Goal: Task Accomplishment & Management: Contribute content

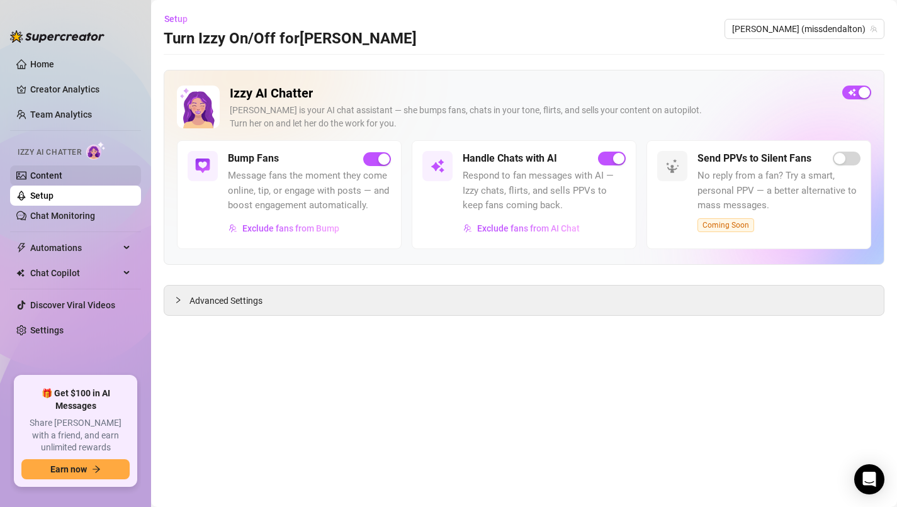
click at [62, 179] on link "Content" at bounding box center [46, 176] width 32 height 10
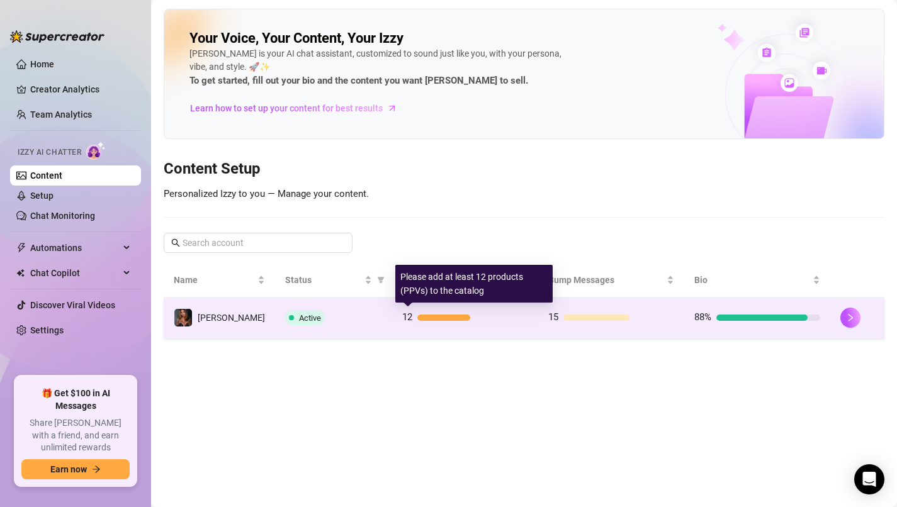
click at [428, 324] on div "12" at bounding box center [465, 317] width 126 height 15
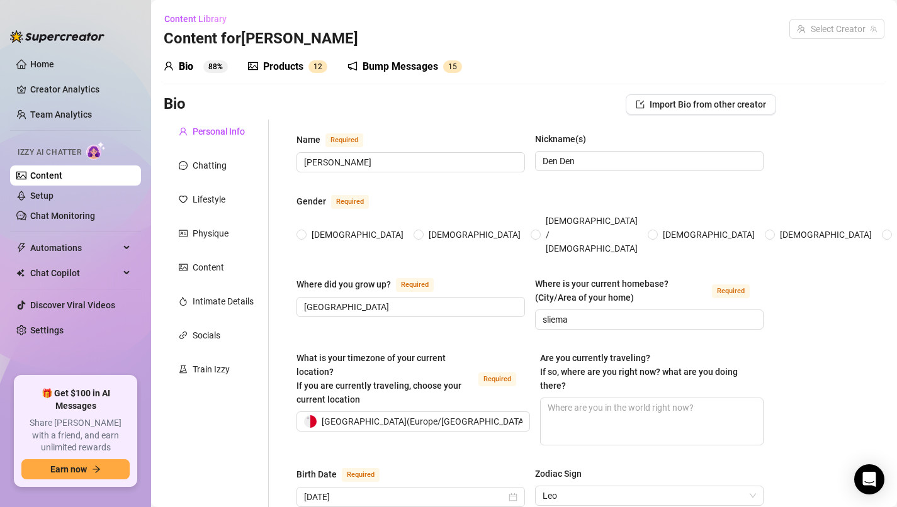
radio input "true"
click at [291, 61] on div "Products" at bounding box center [283, 66] width 40 height 15
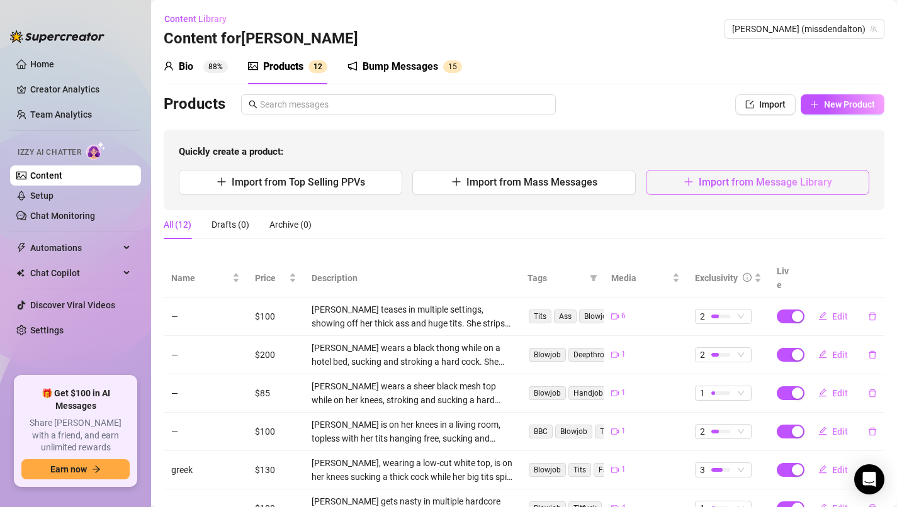
click at [728, 189] on button "Import from Message Library" at bounding box center [757, 182] width 223 height 25
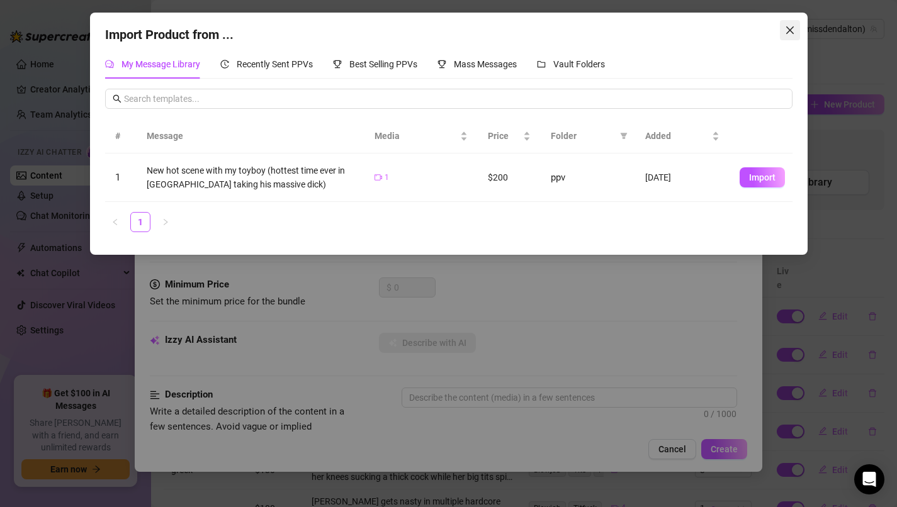
click at [794, 34] on icon "close" at bounding box center [790, 30] width 10 height 10
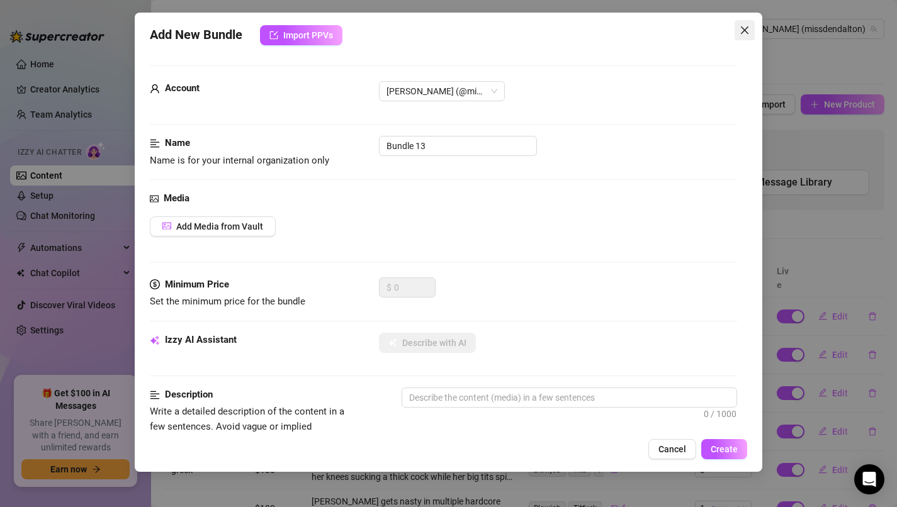
click at [748, 33] on icon "close" at bounding box center [745, 30] width 8 height 8
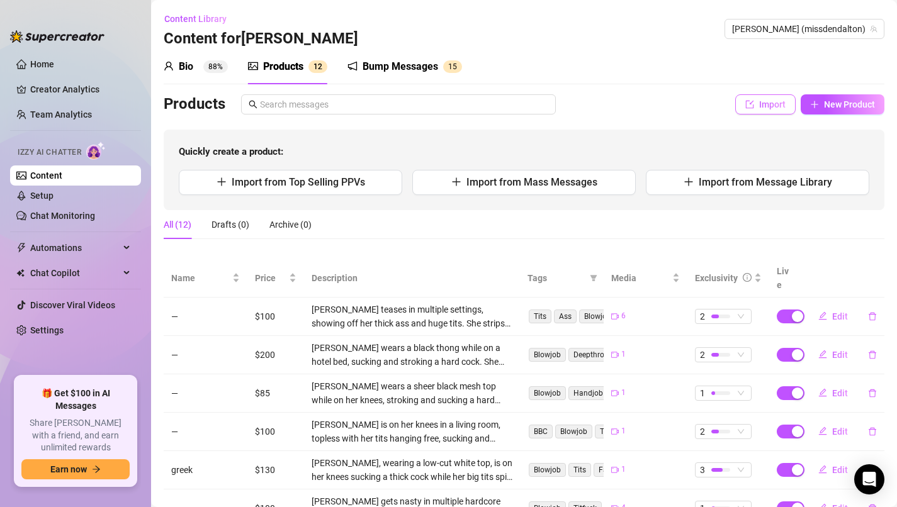
click at [772, 106] on span "Import" at bounding box center [772, 104] width 26 height 10
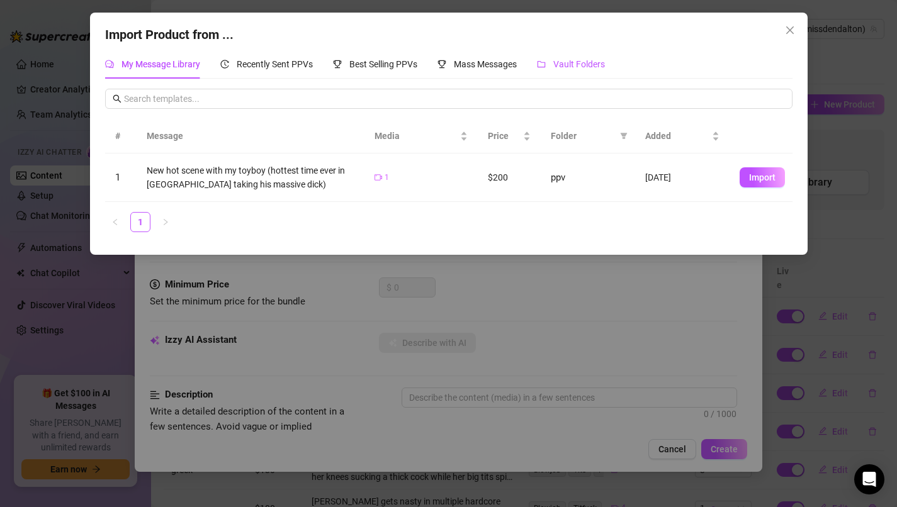
click at [588, 61] on span "Vault Folders" at bounding box center [579, 64] width 52 height 10
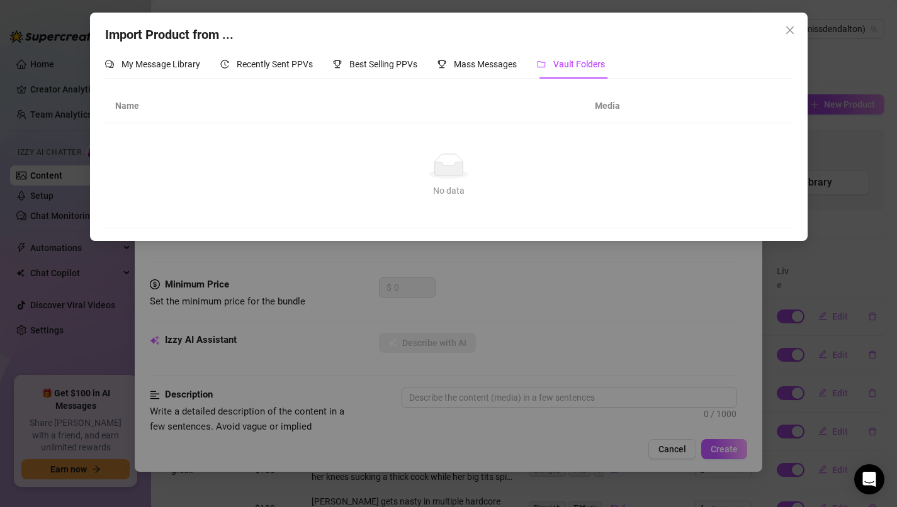
click at [576, 69] on span "Vault Folders" at bounding box center [579, 64] width 52 height 10
click at [180, 62] on span "My Message Library" at bounding box center [160, 64] width 79 height 10
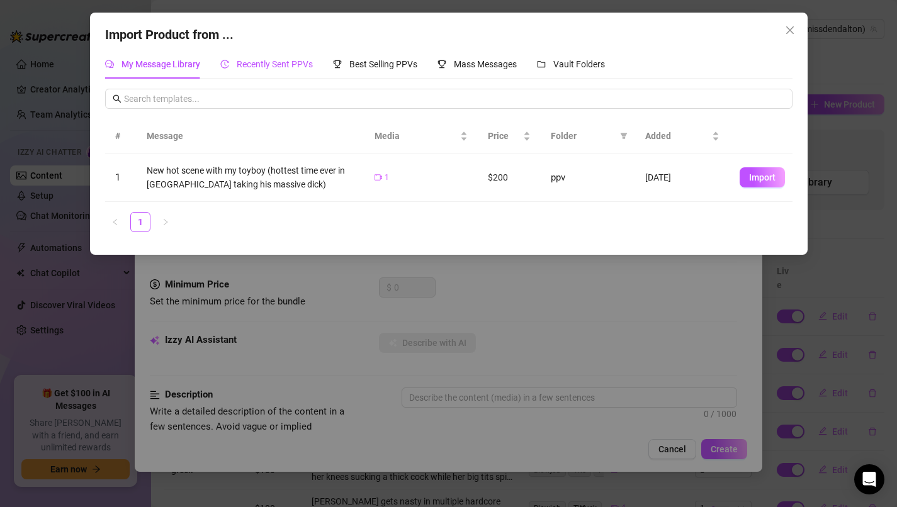
click at [257, 66] on span "Recently Sent PPVs" at bounding box center [275, 64] width 76 height 10
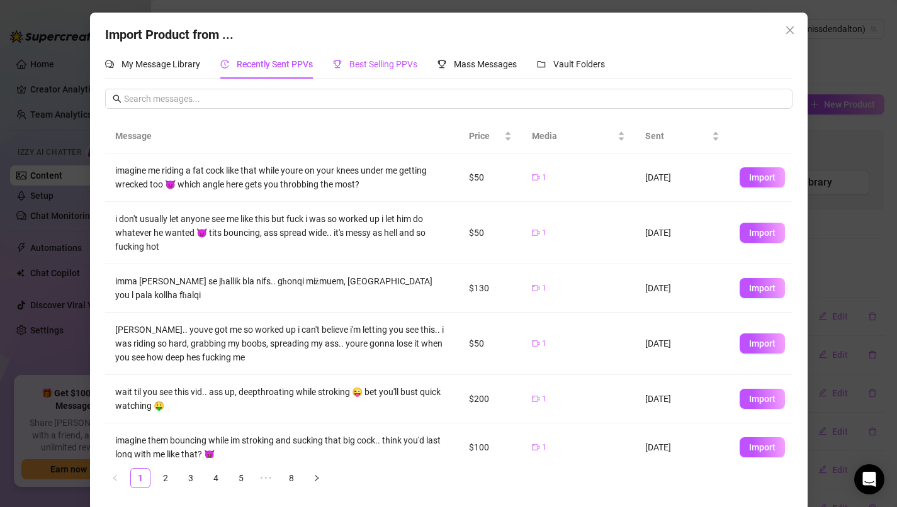
click at [370, 66] on span "Best Selling PPVs" at bounding box center [383, 64] width 68 height 10
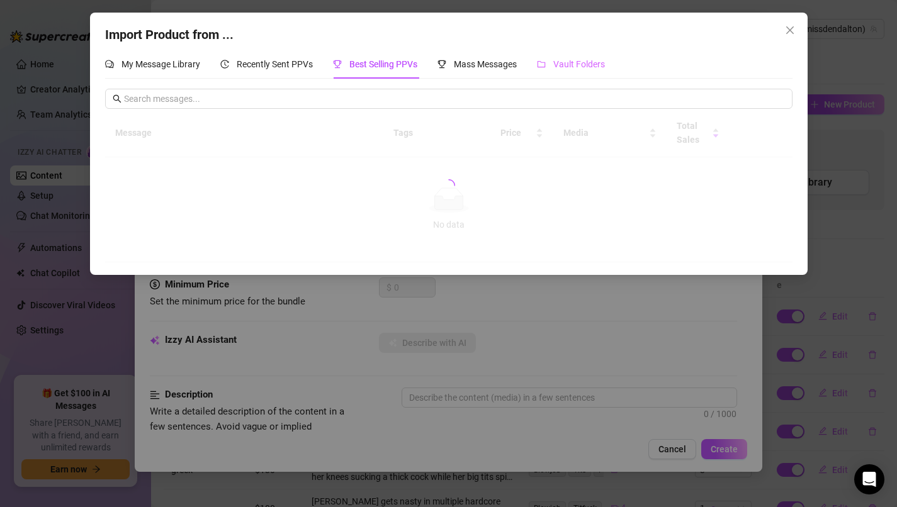
click at [569, 74] on div "Vault Folders" at bounding box center [571, 64] width 68 height 29
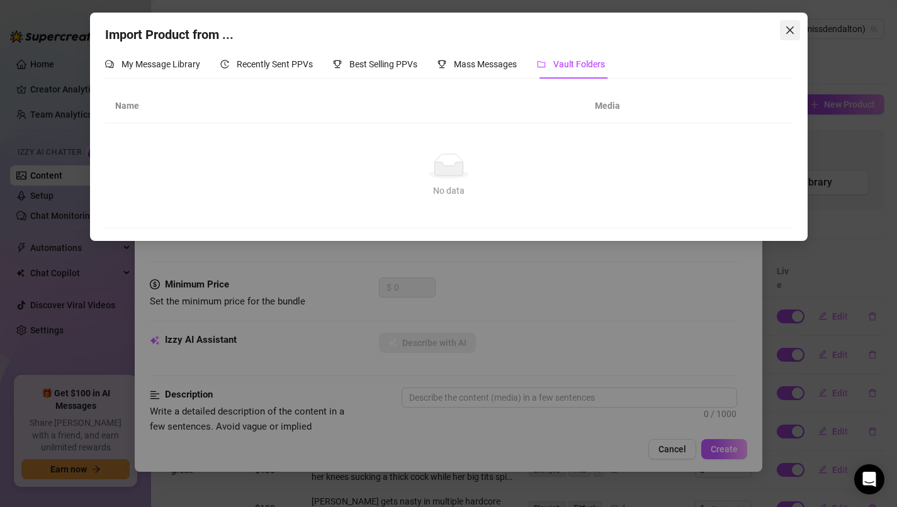
click at [786, 35] on icon "close" at bounding box center [790, 30] width 10 height 10
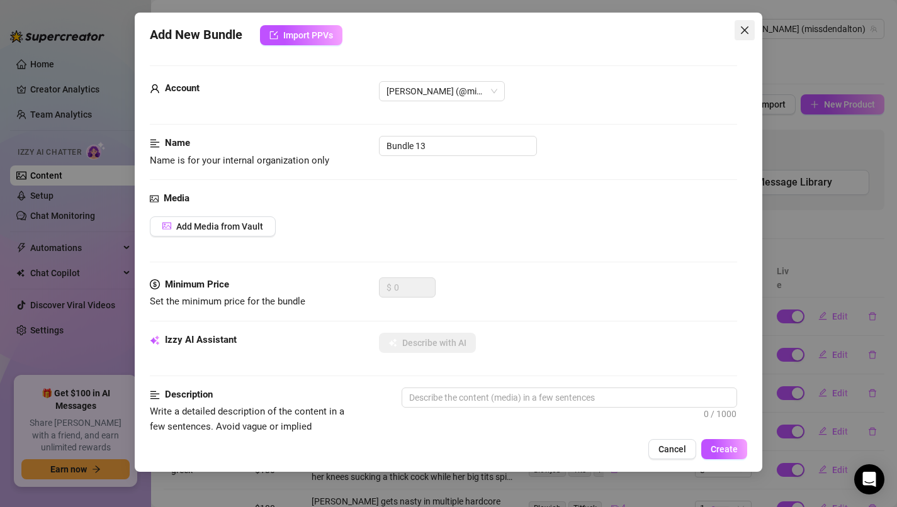
click at [747, 28] on icon "close" at bounding box center [745, 30] width 8 height 8
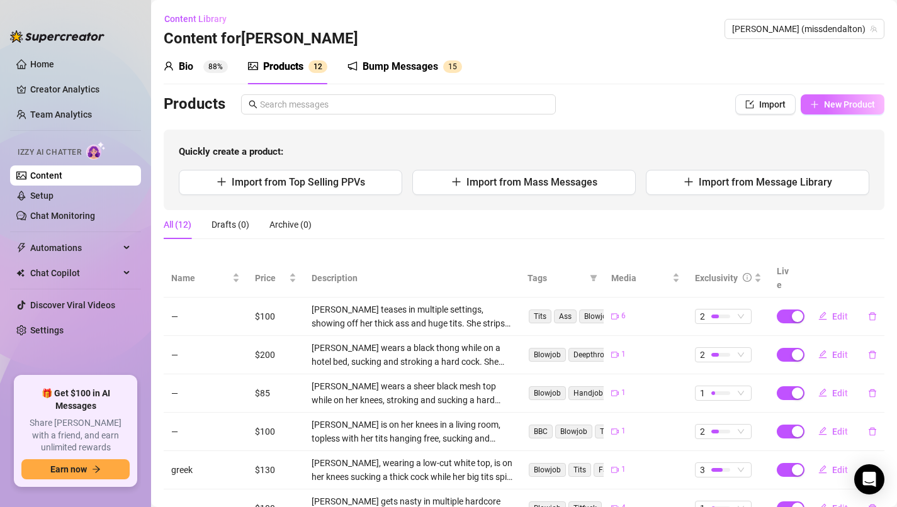
click at [838, 104] on span "New Product" at bounding box center [849, 104] width 51 height 10
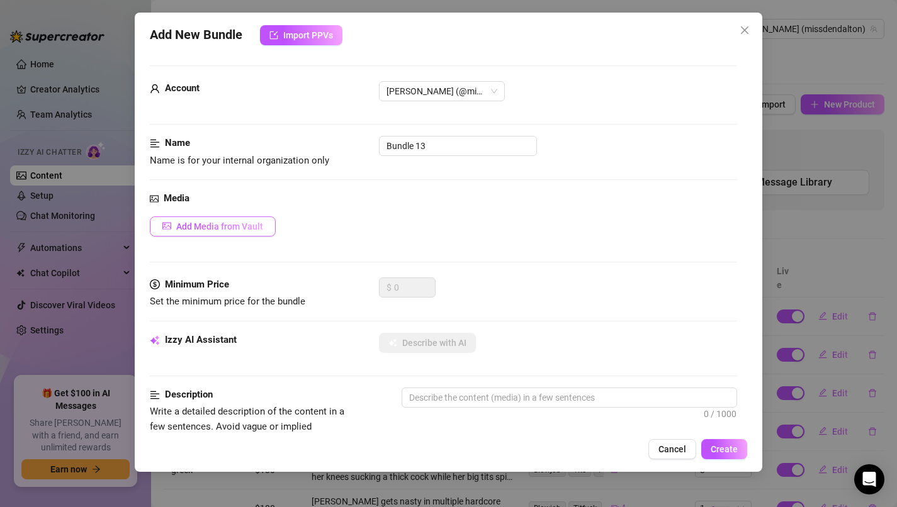
click at [251, 229] on span "Add Media from Vault" at bounding box center [219, 227] width 87 height 10
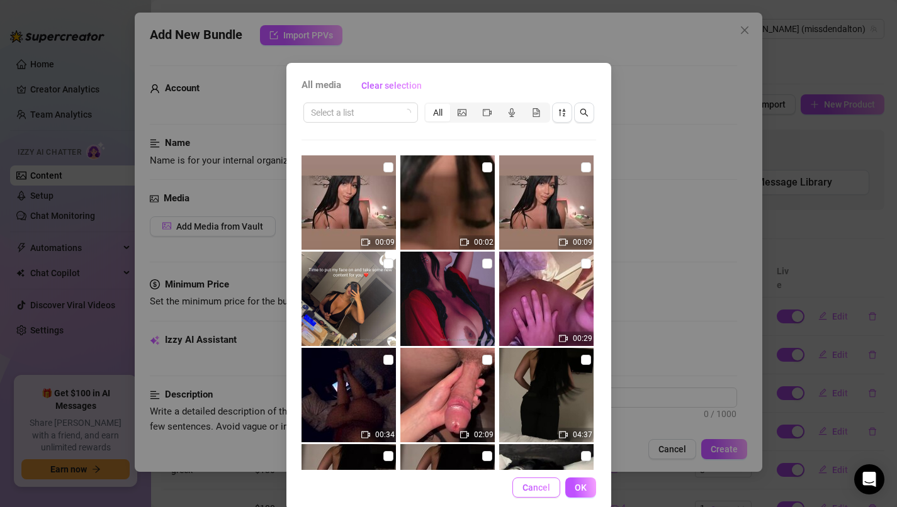
click at [537, 490] on span "Cancel" at bounding box center [536, 488] width 28 height 10
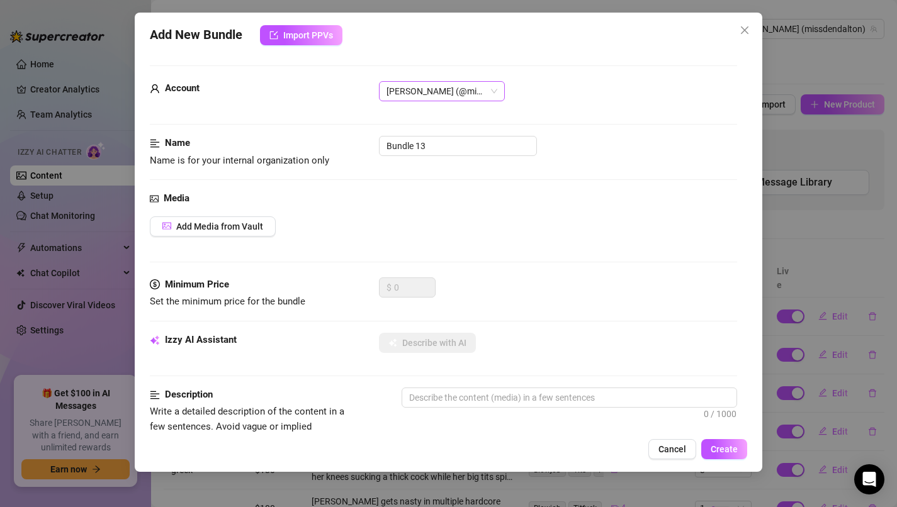
click at [463, 88] on span "[PERSON_NAME] (@missdendalton)" at bounding box center [441, 91] width 111 height 19
click at [305, 38] on span "Import PPVs" at bounding box center [308, 35] width 50 height 10
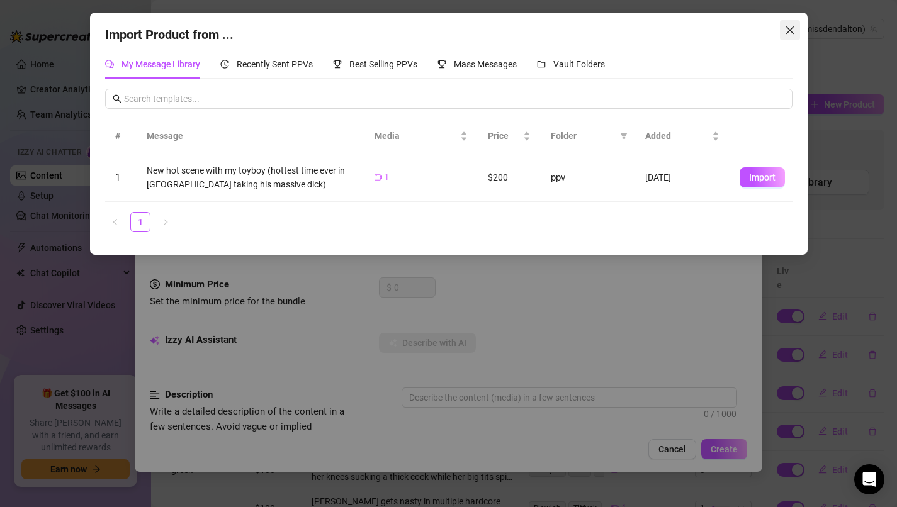
click at [796, 33] on span "Close" at bounding box center [790, 30] width 20 height 10
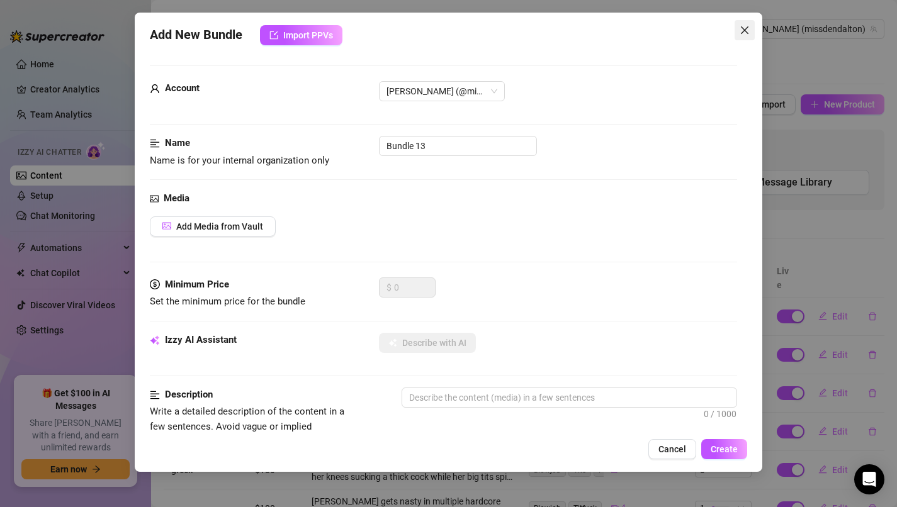
click at [748, 29] on icon "close" at bounding box center [745, 30] width 10 height 10
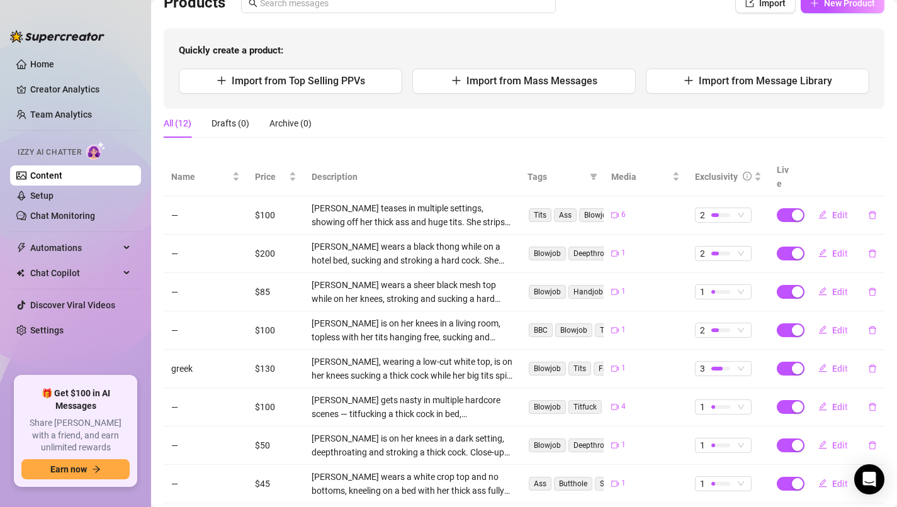
scroll to position [55, 0]
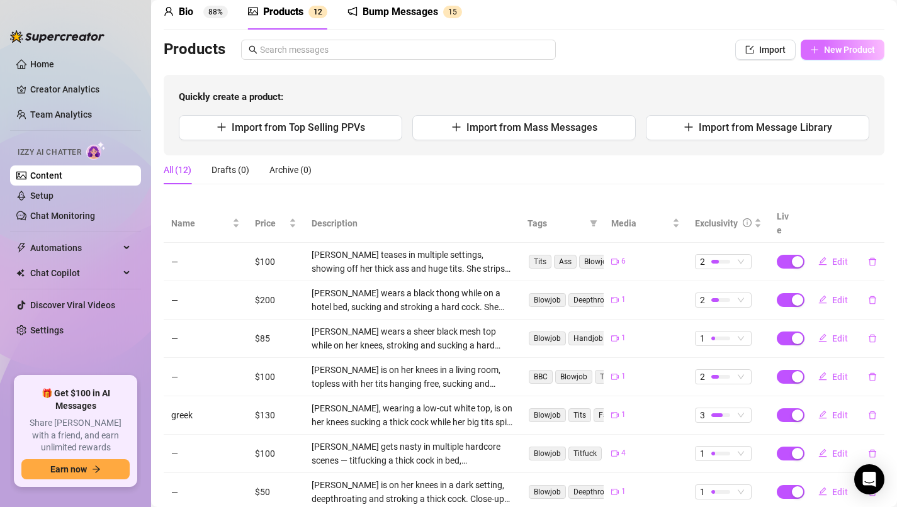
click at [845, 48] on span "New Product" at bounding box center [849, 50] width 51 height 10
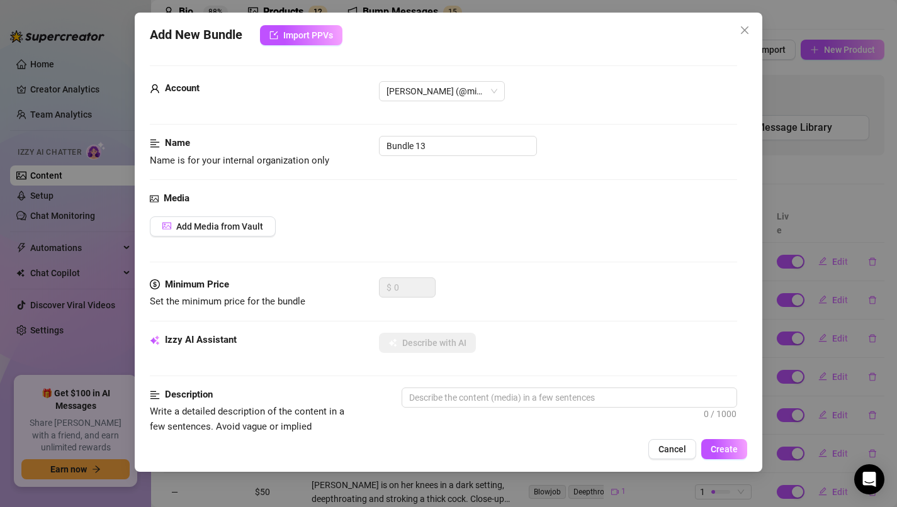
click at [317, 225] on div "Add Media from Vault" at bounding box center [444, 227] width 588 height 20
click at [434, 143] on input "Bundle 13" at bounding box center [458, 146] width 158 height 20
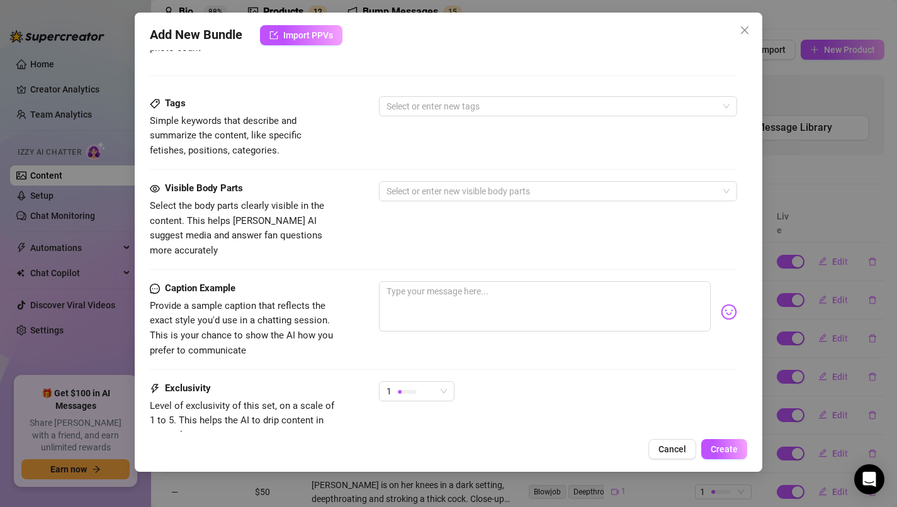
scroll to position [436, 0]
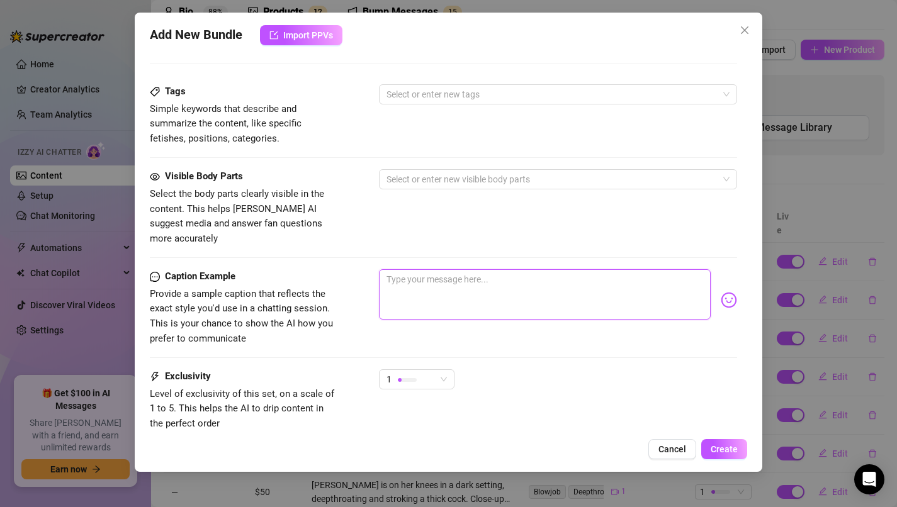
click at [548, 270] on textarea at bounding box center [545, 294] width 332 height 50
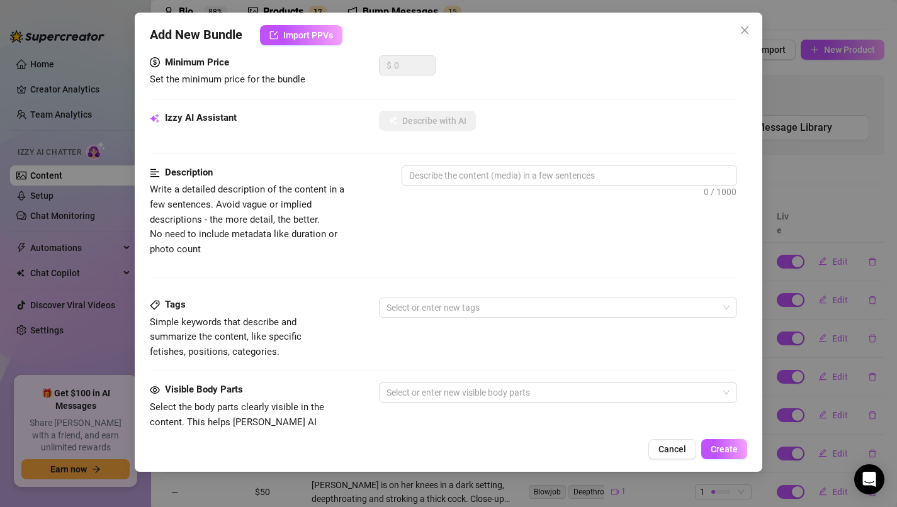
scroll to position [128, 0]
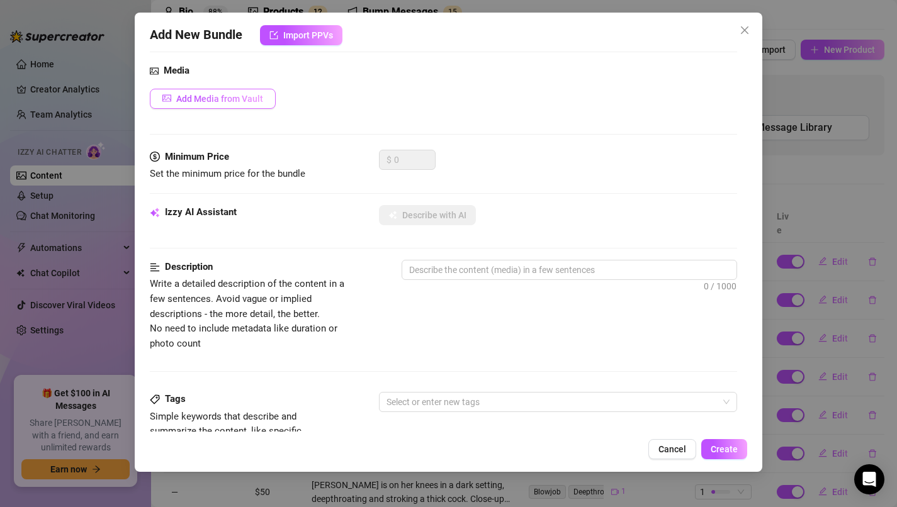
click at [226, 102] on span "Add Media from Vault" at bounding box center [219, 99] width 87 height 10
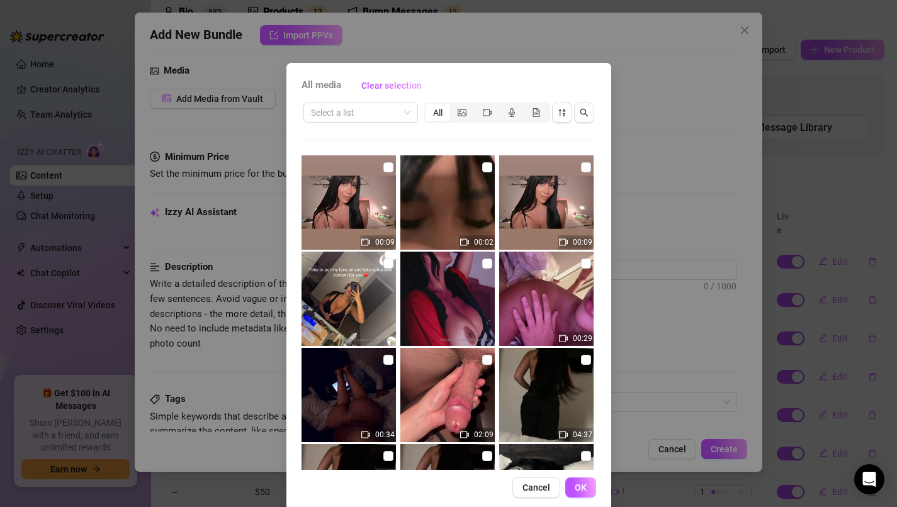
click at [329, 87] on span "All media" at bounding box center [321, 85] width 40 height 15
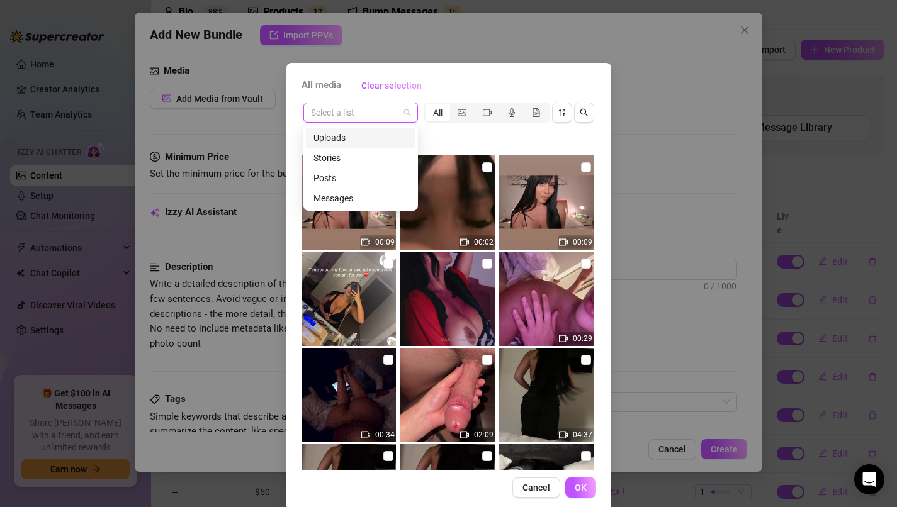
click at [406, 112] on span at bounding box center [360, 112] width 99 height 19
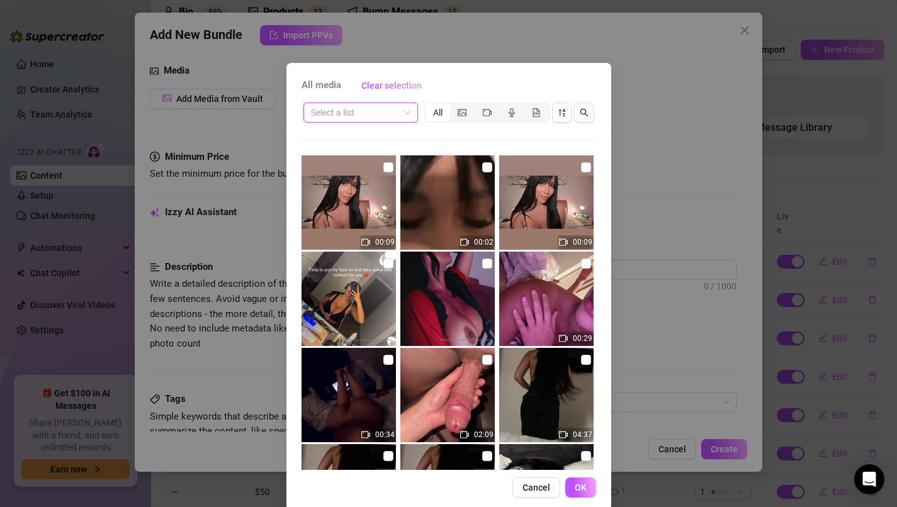
click at [406, 112] on span at bounding box center [360, 112] width 99 height 19
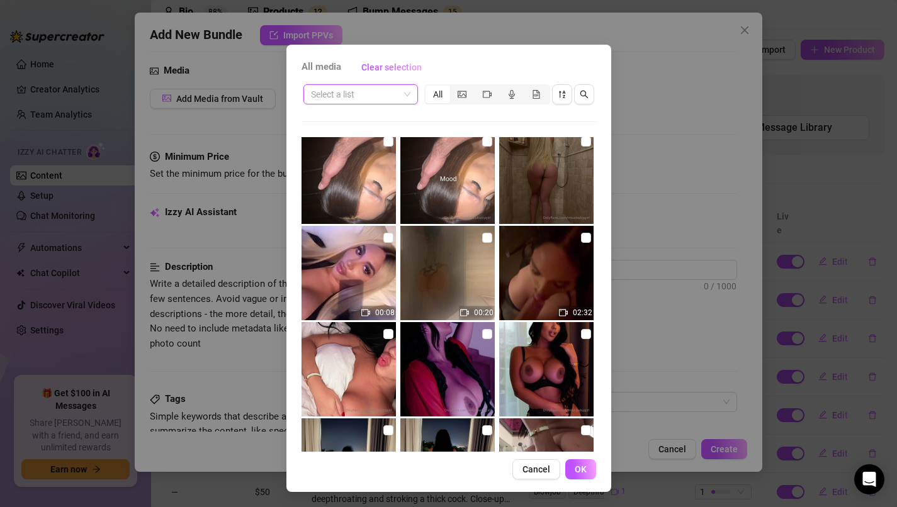
scroll to position [2126, 0]
click at [584, 240] on input "checkbox" at bounding box center [586, 239] width 10 height 10
checkbox input "true"
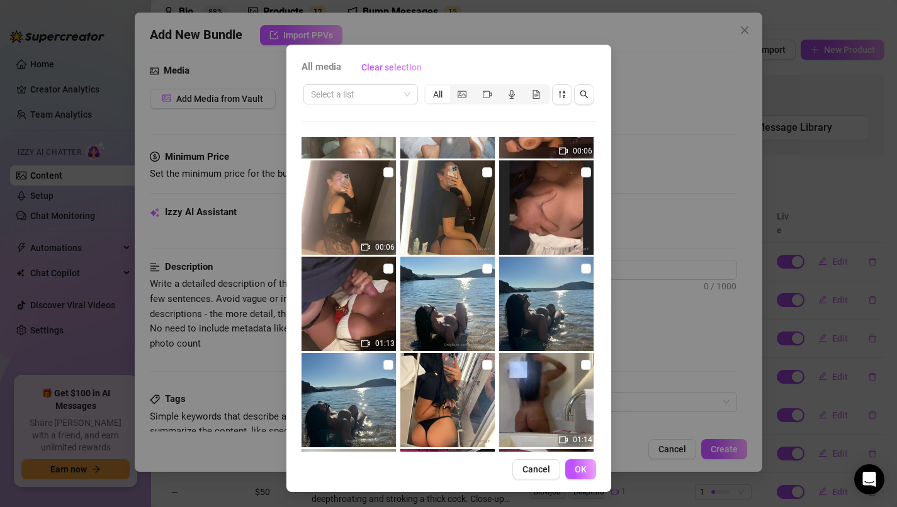
scroll to position [5200, 0]
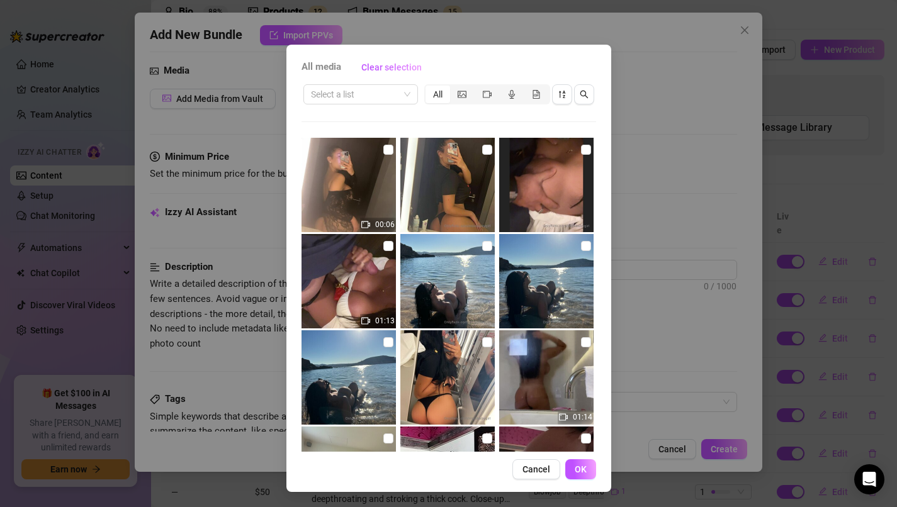
click at [393, 248] on img at bounding box center [348, 281] width 94 height 94
checkbox input "false"
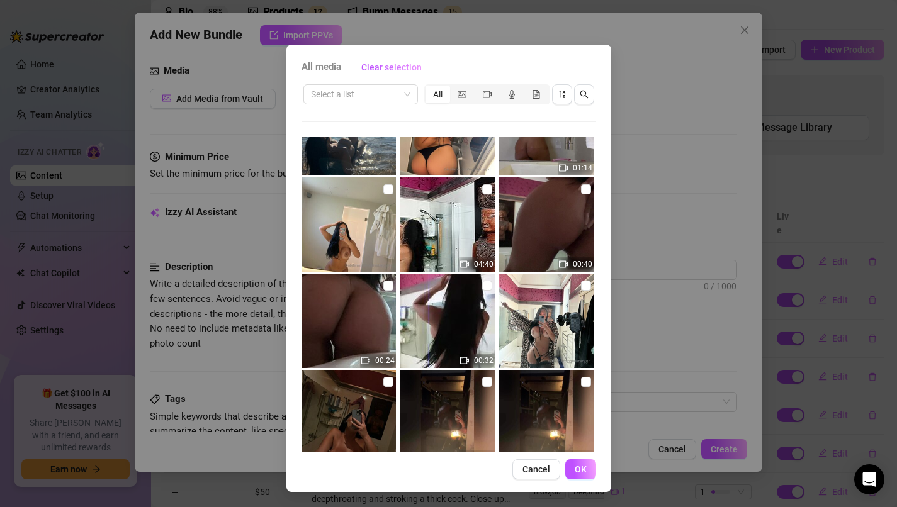
scroll to position [5452, 0]
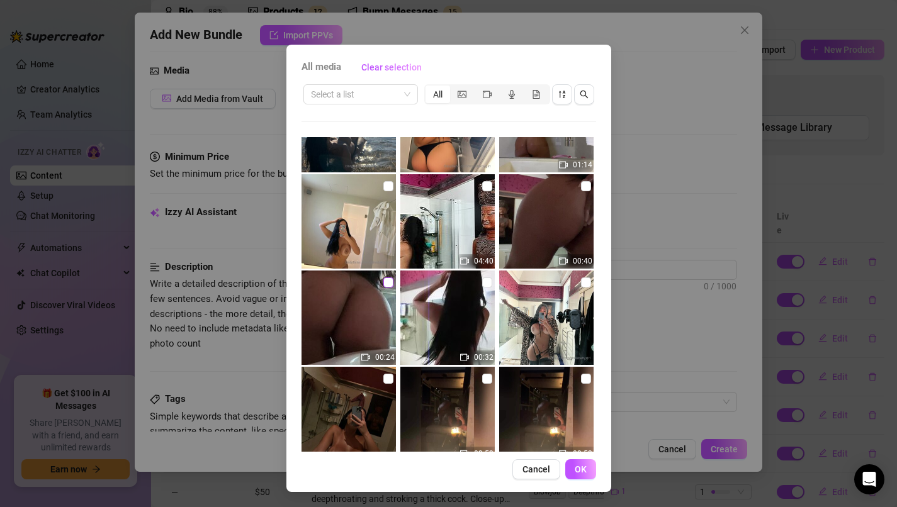
click at [388, 285] on input "checkbox" at bounding box center [388, 283] width 10 height 10
click at [371, 363] on div "00:24" at bounding box center [378, 358] width 36 height 14
click at [394, 291] on img at bounding box center [348, 318] width 94 height 94
checkbox input "true"
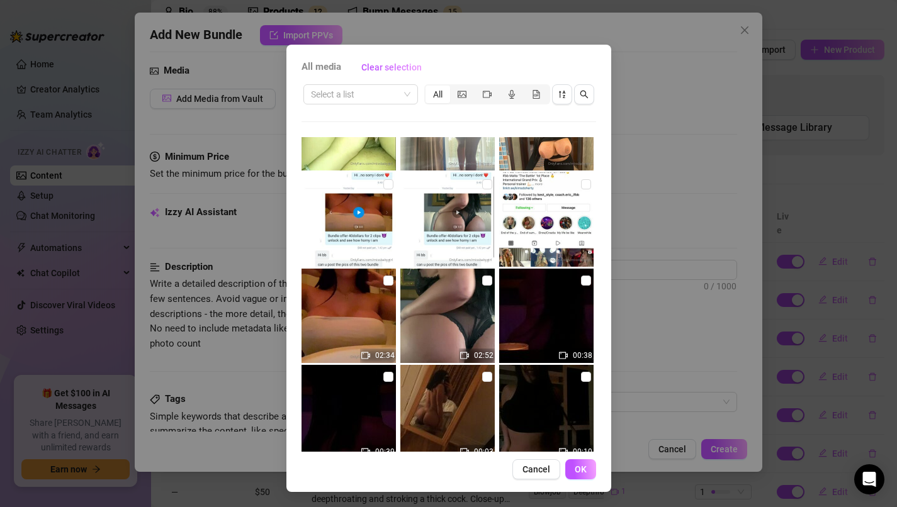
scroll to position [7382, 0]
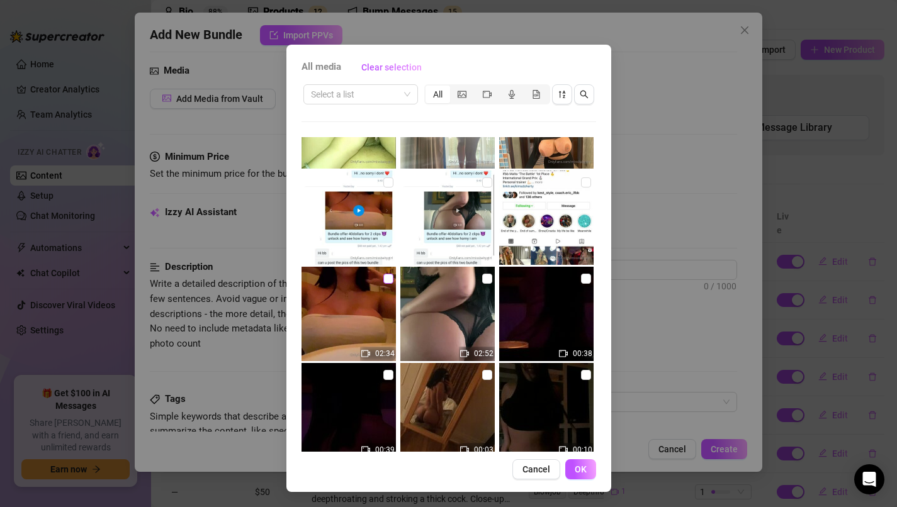
click at [388, 279] on input "checkbox" at bounding box center [388, 279] width 10 height 10
checkbox input "true"
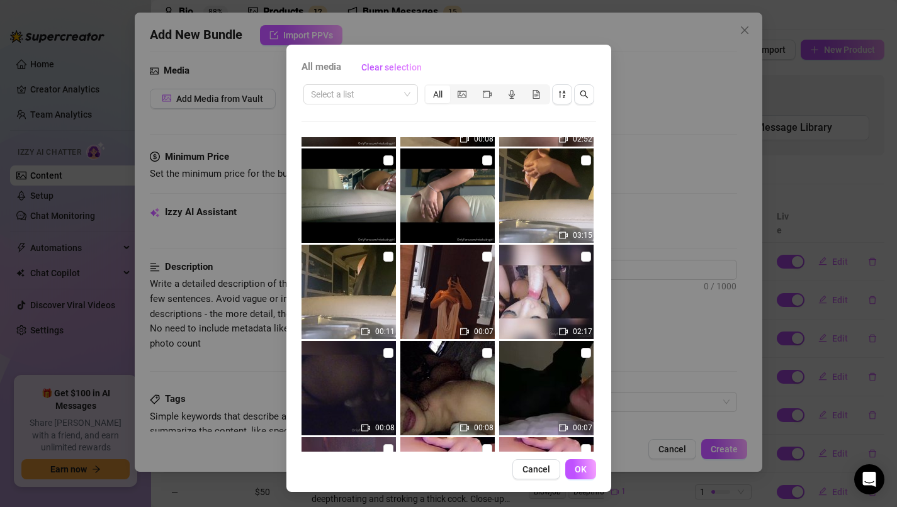
scroll to position [11544, 0]
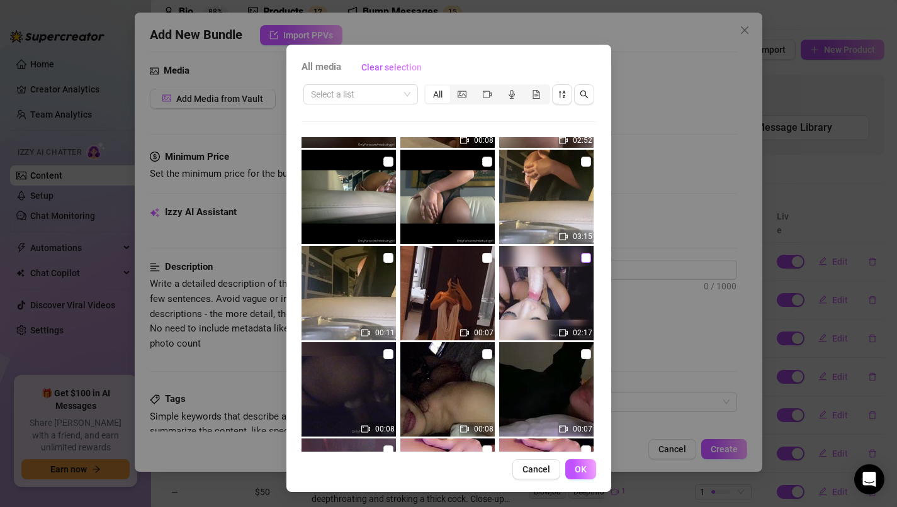
click at [585, 257] on input "checkbox" at bounding box center [586, 258] width 10 height 10
click at [545, 308] on img at bounding box center [546, 293] width 94 height 94
checkbox input "true"
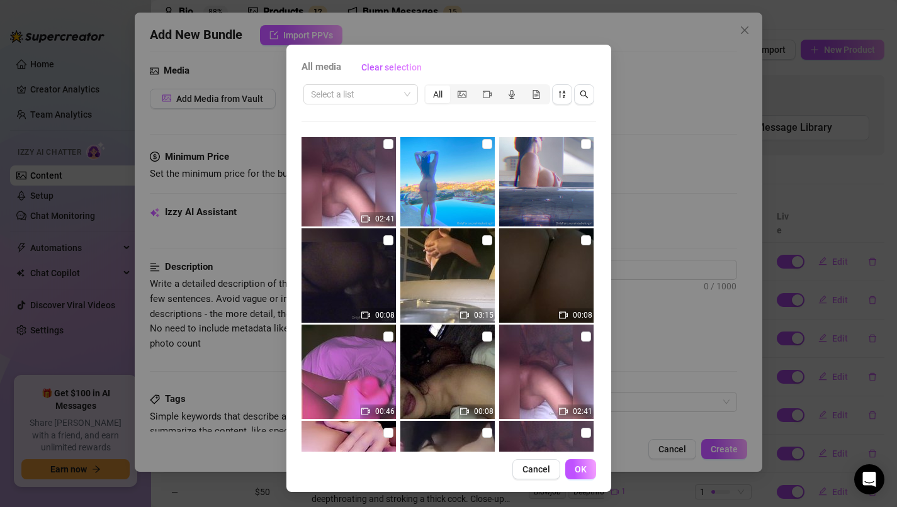
scroll to position [11947, 0]
click at [486, 236] on input "checkbox" at bounding box center [487, 240] width 10 height 10
checkbox input "true"
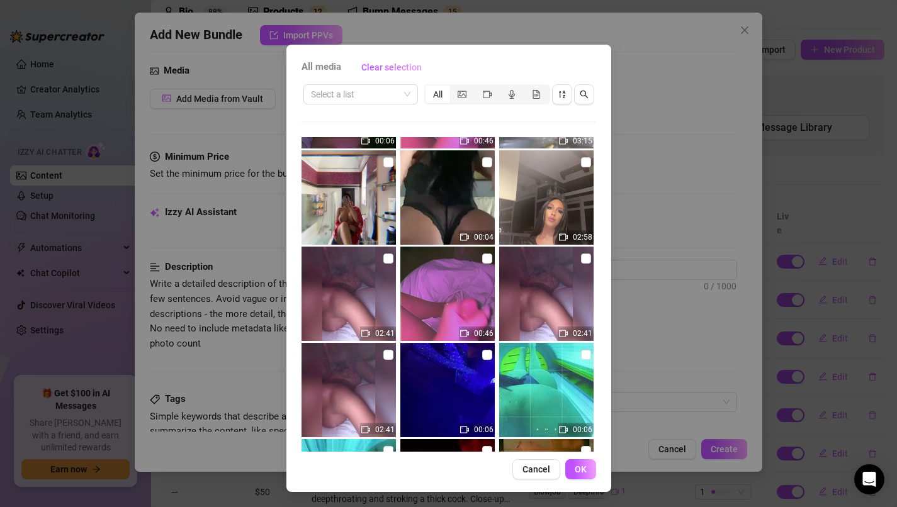
scroll to position [12508, 0]
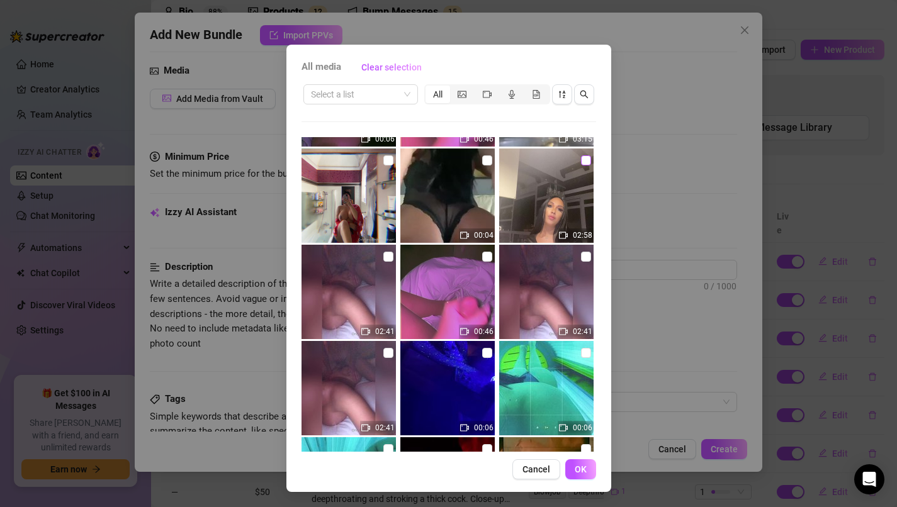
click at [586, 162] on input "checkbox" at bounding box center [586, 160] width 10 height 10
checkbox input "true"
click at [585, 469] on span "OK" at bounding box center [581, 470] width 12 height 10
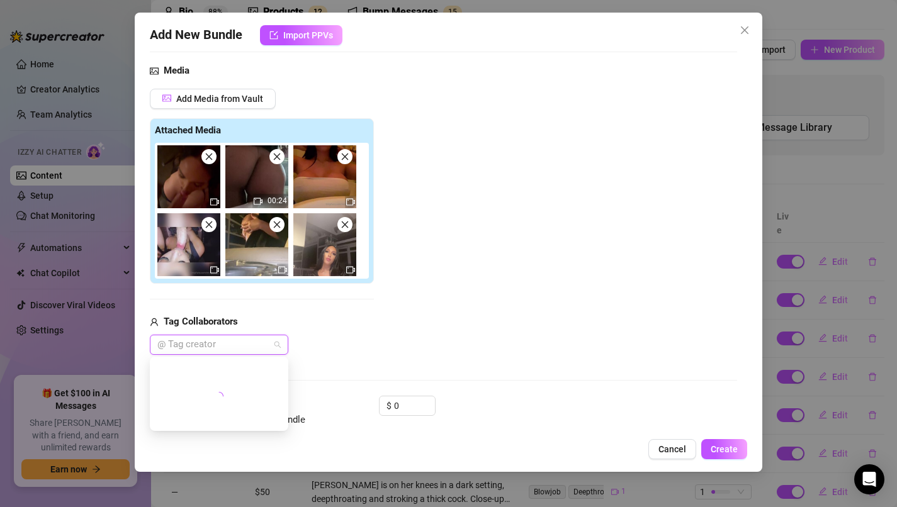
click at [252, 342] on div at bounding box center [212, 345] width 120 height 18
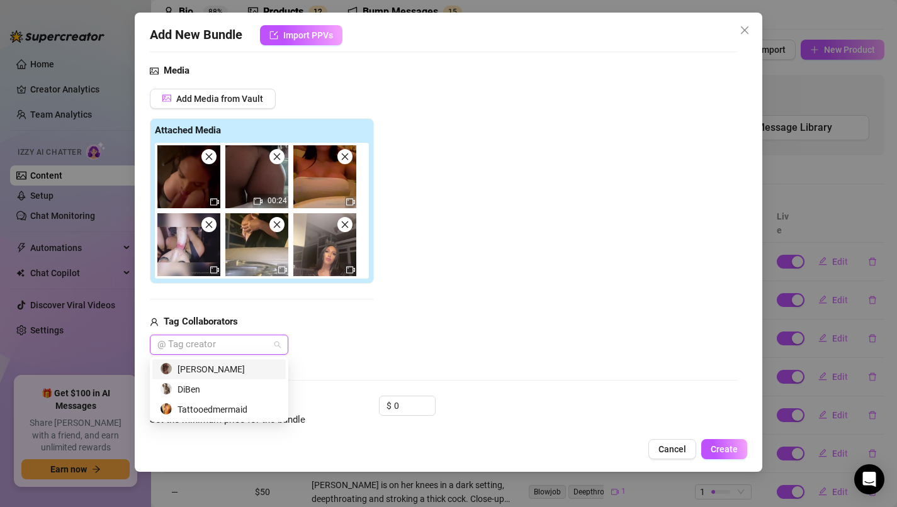
click at [206, 368] on div "[PERSON_NAME]" at bounding box center [219, 370] width 118 height 14
click at [223, 392] on div "DiBen" at bounding box center [219, 390] width 118 height 14
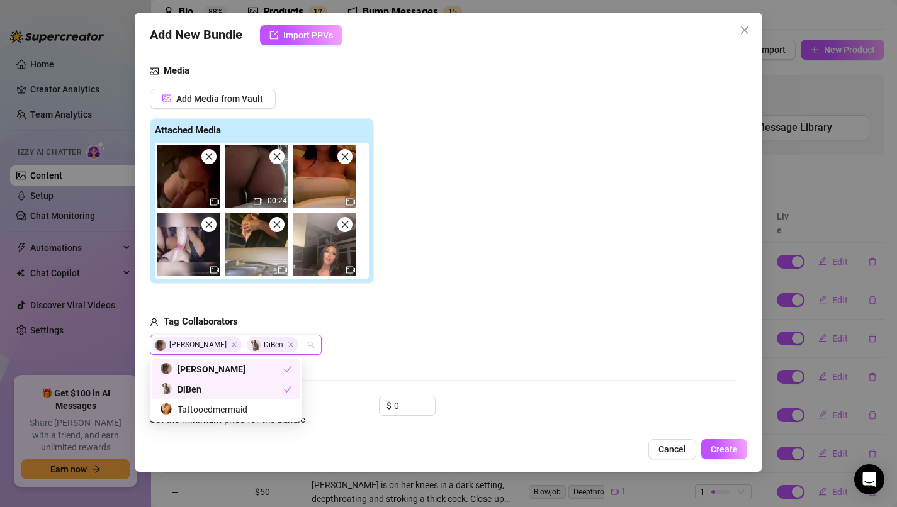
click at [278, 388] on div "DiBen" at bounding box center [221, 390] width 123 height 14
click at [371, 353] on div "[PERSON_NAME]" at bounding box center [262, 345] width 224 height 20
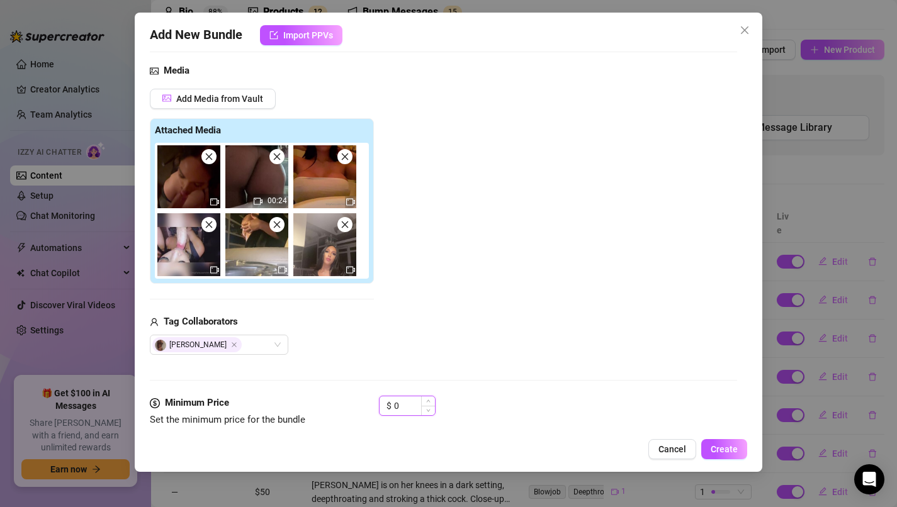
click at [410, 407] on input "0" at bounding box center [414, 406] width 41 height 19
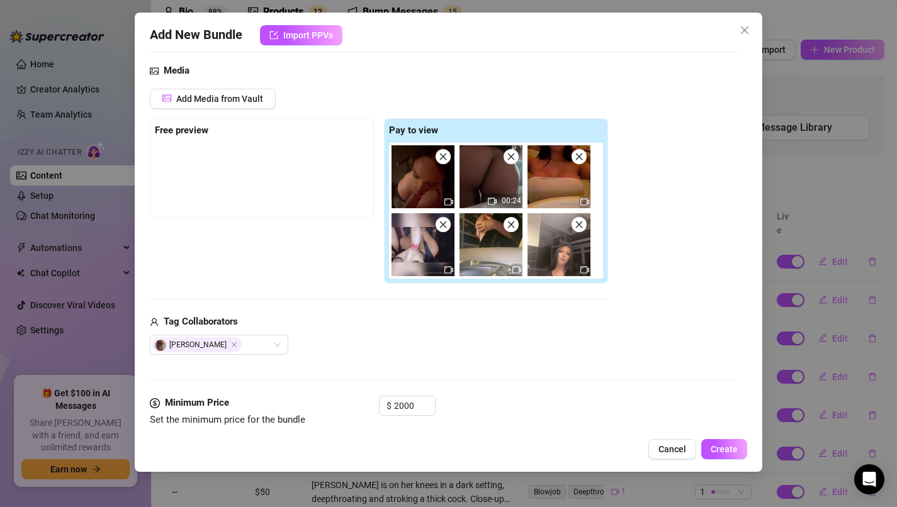
click at [568, 435] on div "Add New Bundle Import PPVs Account [PERSON_NAME] (@missdendalton) Name Name is …" at bounding box center [449, 242] width 628 height 459
click at [415, 400] on input "2000" at bounding box center [414, 406] width 41 height 19
type input "200"
click at [485, 398] on div "$ 200" at bounding box center [558, 411] width 359 height 31
click at [237, 140] on div "Free preview" at bounding box center [262, 167] width 224 height 99
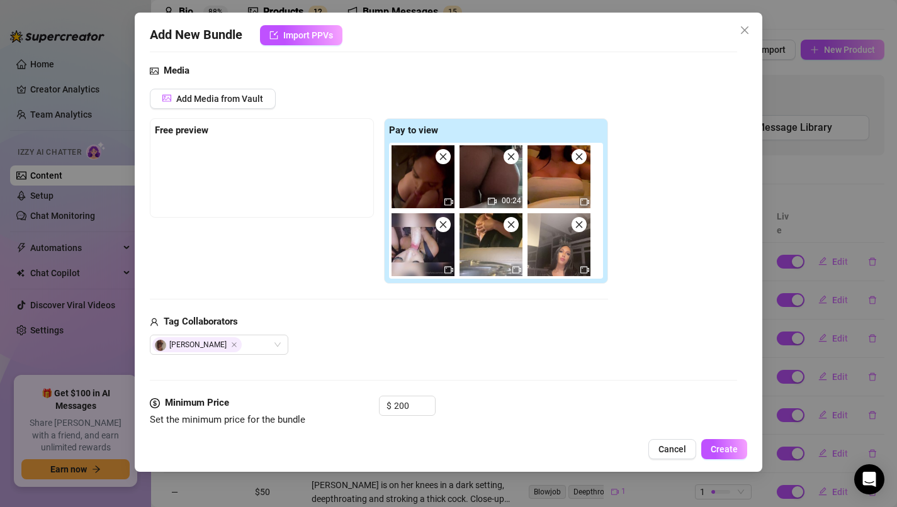
click at [193, 132] on strong "Free preview" at bounding box center [182, 130] width 54 height 11
drag, startPoint x: 266, startPoint y: 145, endPoint x: 255, endPoint y: 145, distance: 10.7
click at [255, 145] on div at bounding box center [264, 145] width 219 height 5
click at [228, 128] on div "Free preview" at bounding box center [262, 130] width 214 height 15
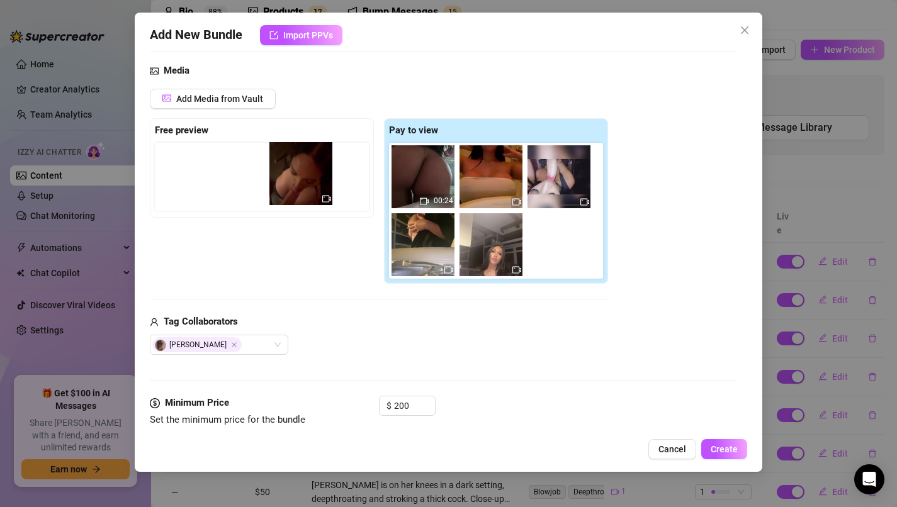
drag, startPoint x: 426, startPoint y: 163, endPoint x: 299, endPoint y: 160, distance: 127.2
click at [299, 160] on div "Free preview Pay to view 00:24" at bounding box center [379, 201] width 458 height 166
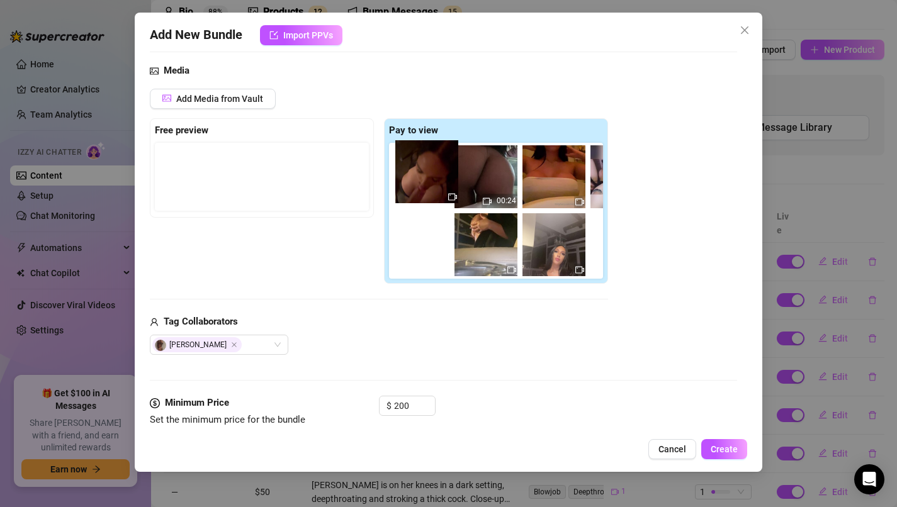
drag, startPoint x: 184, startPoint y: 175, endPoint x: 424, endPoint y: 171, distance: 239.9
click at [424, 171] on div "Free preview Pay to view 00:24" at bounding box center [379, 201] width 458 height 166
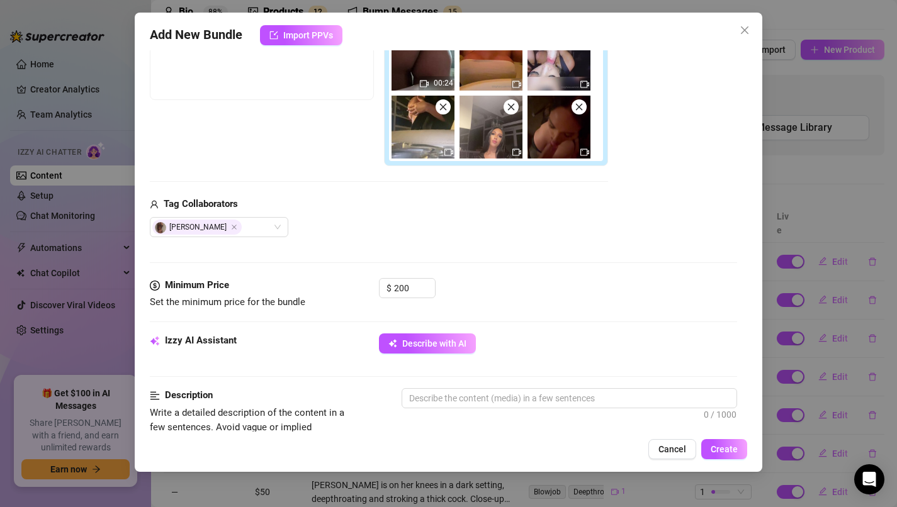
scroll to position [249, 0]
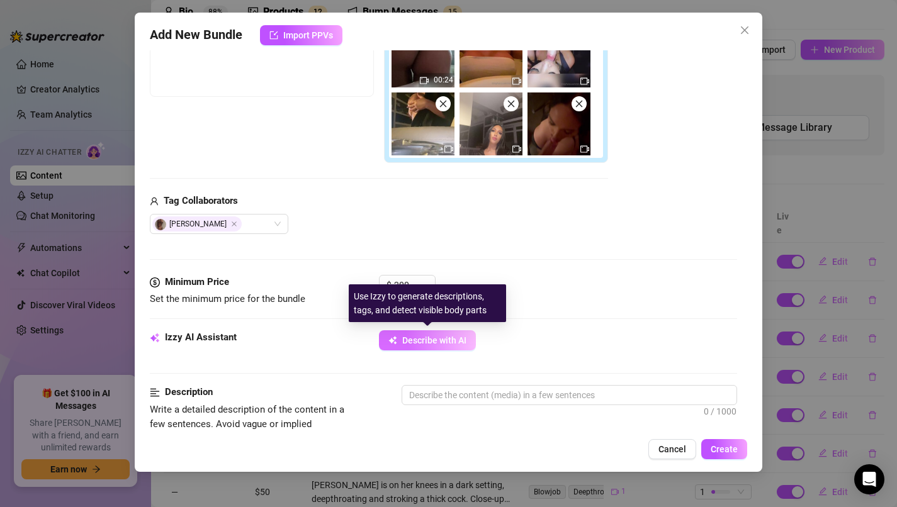
click at [455, 339] on span "Describe with AI" at bounding box center [434, 340] width 64 height 10
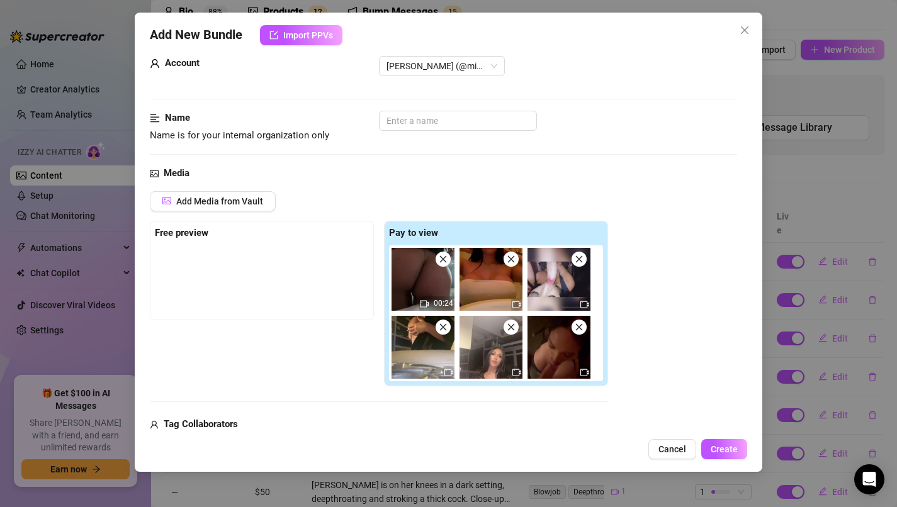
scroll to position [0, 0]
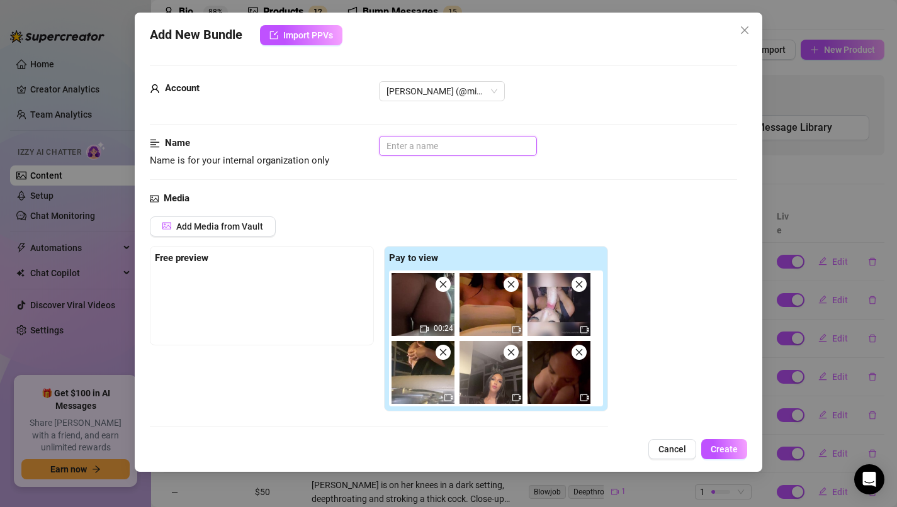
click at [477, 144] on input "text" at bounding box center [458, 146] width 158 height 20
click at [463, 145] on input "offer 6 clips 4 solos 1 bj 1 hardcore" at bounding box center [458, 146] width 158 height 20
click at [437, 146] on input "offer 6 clips 4 solos 1 bj 1 hardcore" at bounding box center [458, 146] width 158 height 20
click at [470, 145] on input "offer 6 clips (4 solos 1 bj 1 hardcore" at bounding box center [458, 146] width 158 height 20
click at [490, 147] on input "offer 6 clips (4 solos ,1 bj 1 hardcore" at bounding box center [458, 146] width 158 height 20
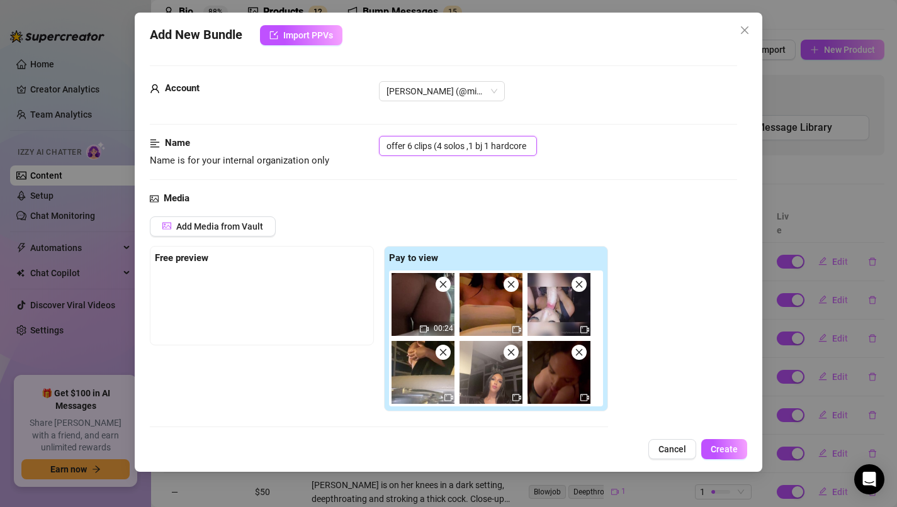
click at [486, 146] on input "offer 6 clips (4 solos ,1 bj 1 hardcore" at bounding box center [458, 146] width 158 height 20
click at [497, 144] on input "offer 6 clips (4 solos ,1 bj,1 hardcore" at bounding box center [458, 146] width 158 height 20
click at [528, 145] on input "offer 6 clips (4 solos ,1 bj,1 hardcore" at bounding box center [458, 146] width 158 height 20
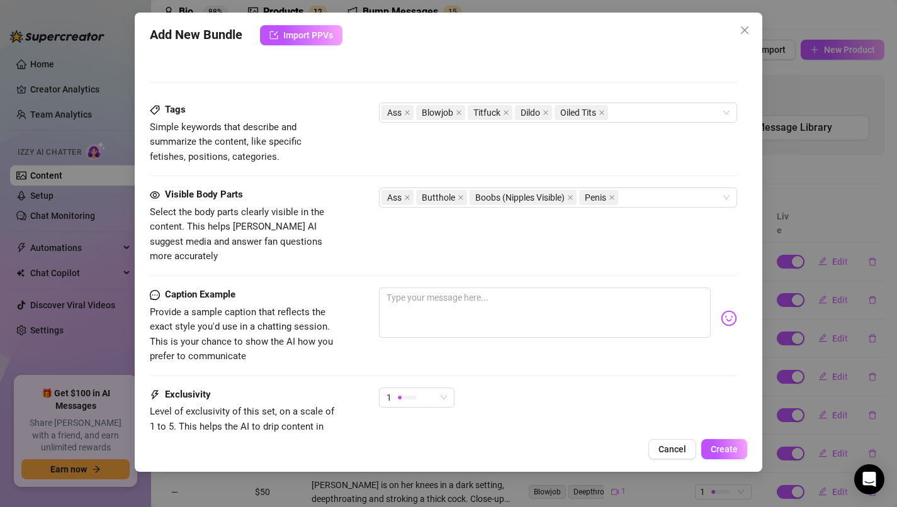
scroll to position [703, 0]
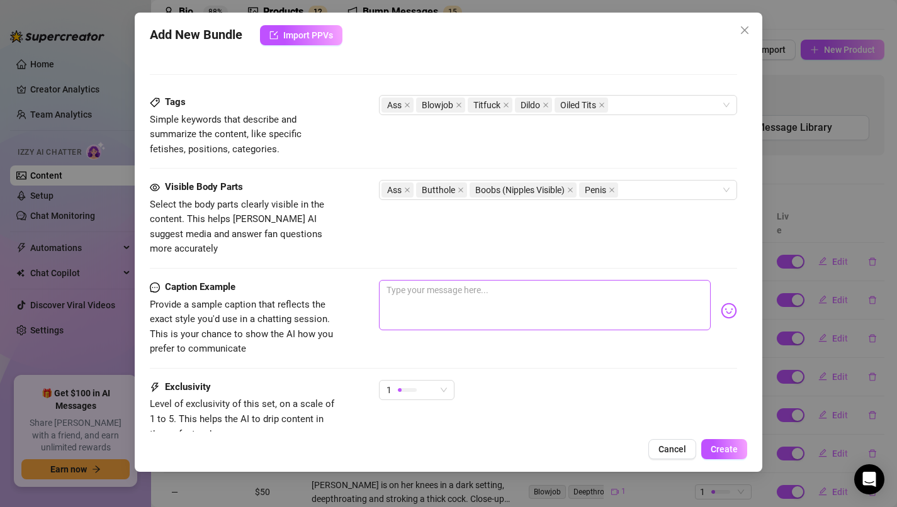
type input "offer 6 clips (4 solos ,1 bj,1 hardcore)"
click at [454, 283] on textarea at bounding box center [545, 305] width 332 height 50
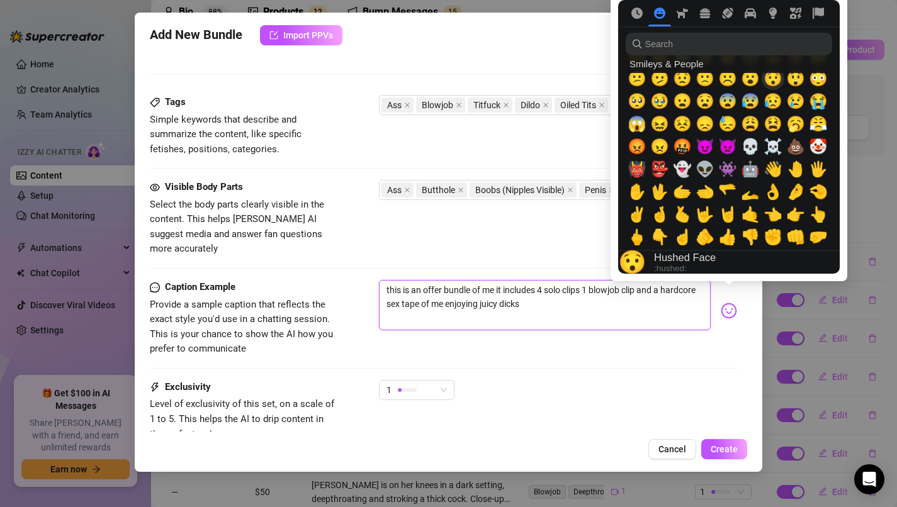
scroll to position [256, 0]
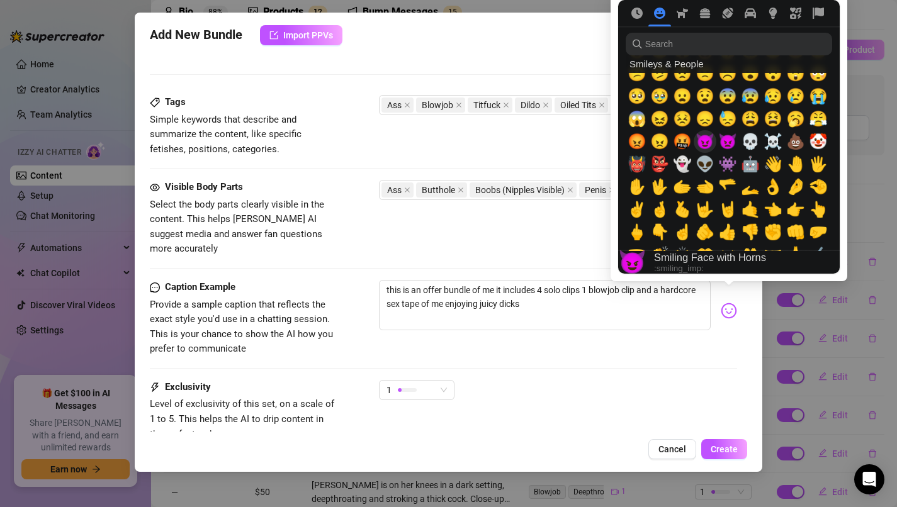
click at [714, 142] on div "😈" at bounding box center [705, 141] width 23 height 23
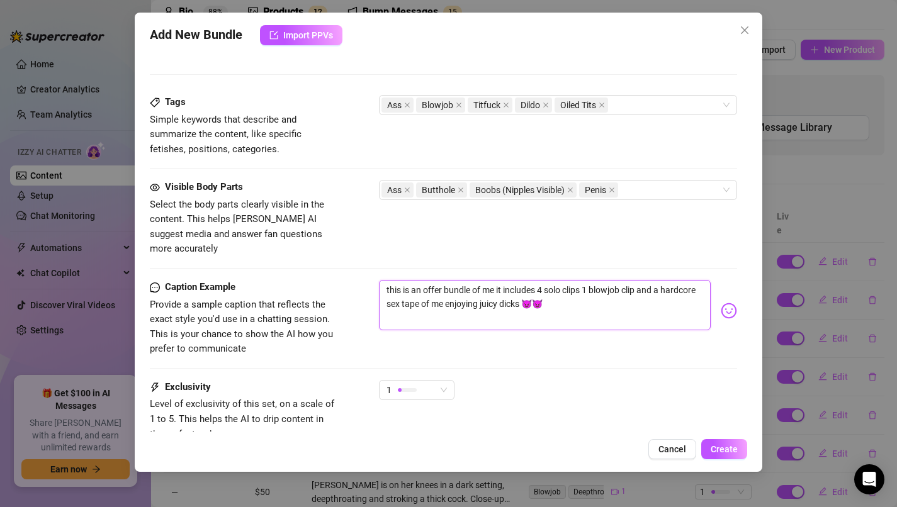
click at [560, 293] on textarea "this is an offer bundle of me it includes 4 solo clips 1 blowjob clip and a har…" at bounding box center [545, 305] width 332 height 50
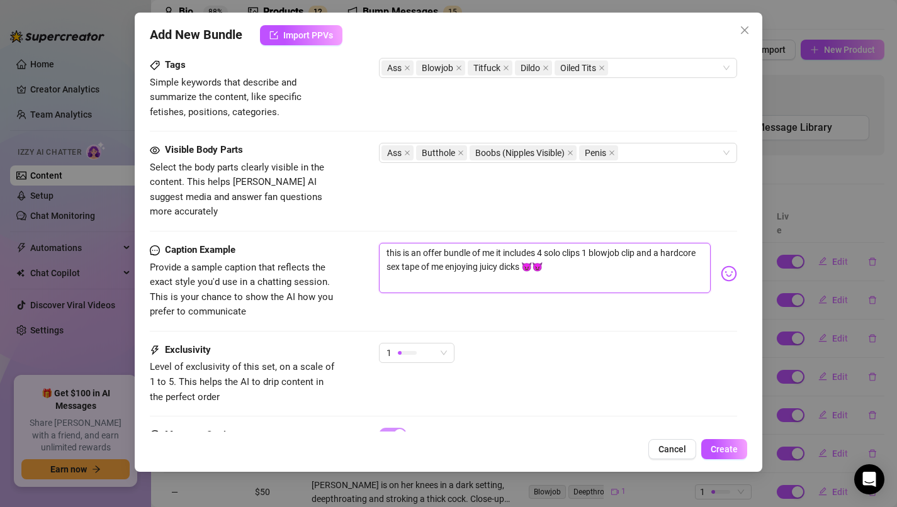
scroll to position [792, 0]
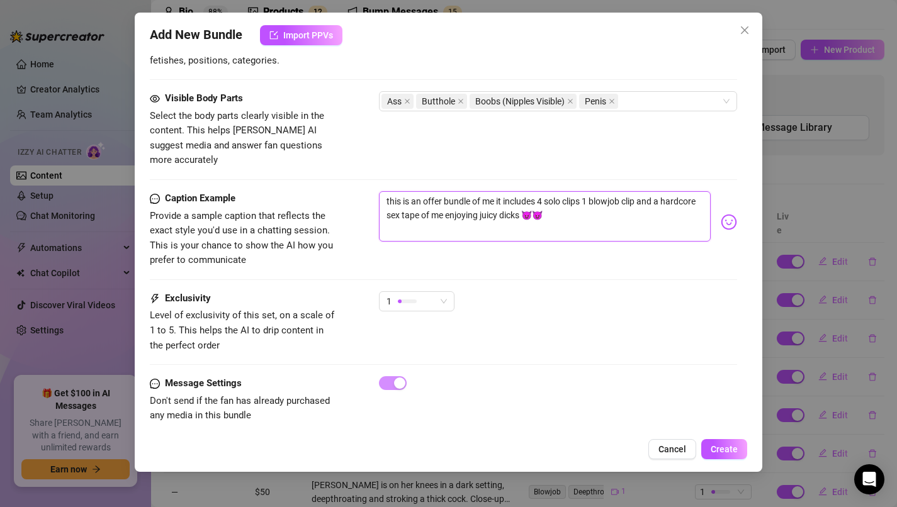
type textarea "this is an offer bundle of me it includes 4 solo clips 1 blowjob clip and a har…"
click at [480, 313] on div "Exclusivity Level of exclusivity of this set, on a scale of 1 to 5. This helps …" at bounding box center [444, 322] width 588 height 62
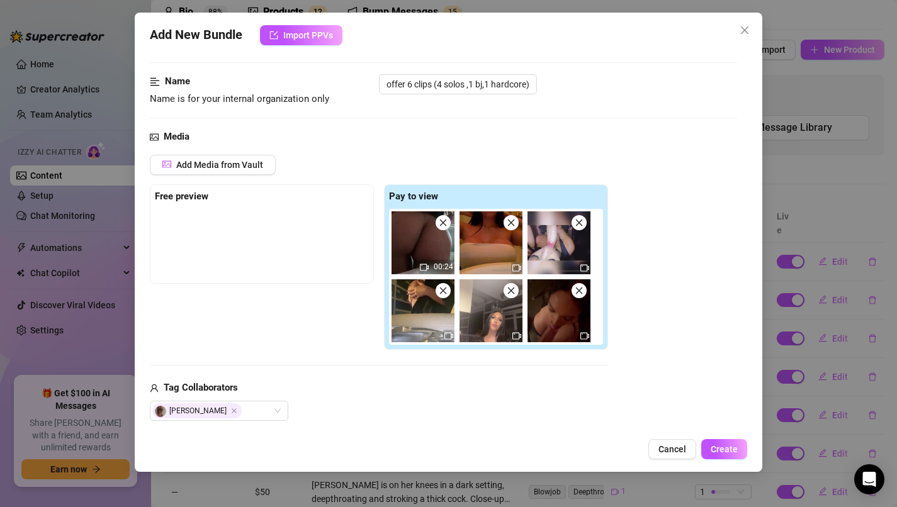
scroll to position [0, 0]
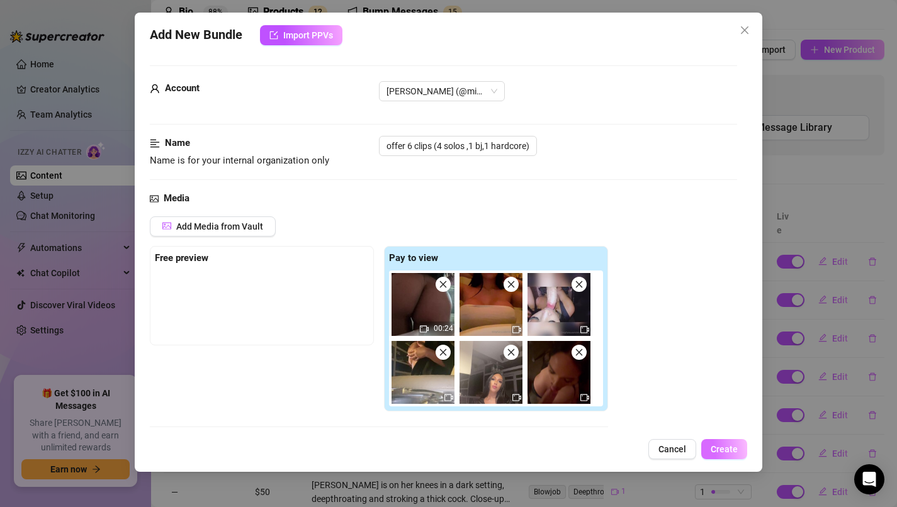
click at [726, 444] on span "Create" at bounding box center [724, 449] width 27 height 10
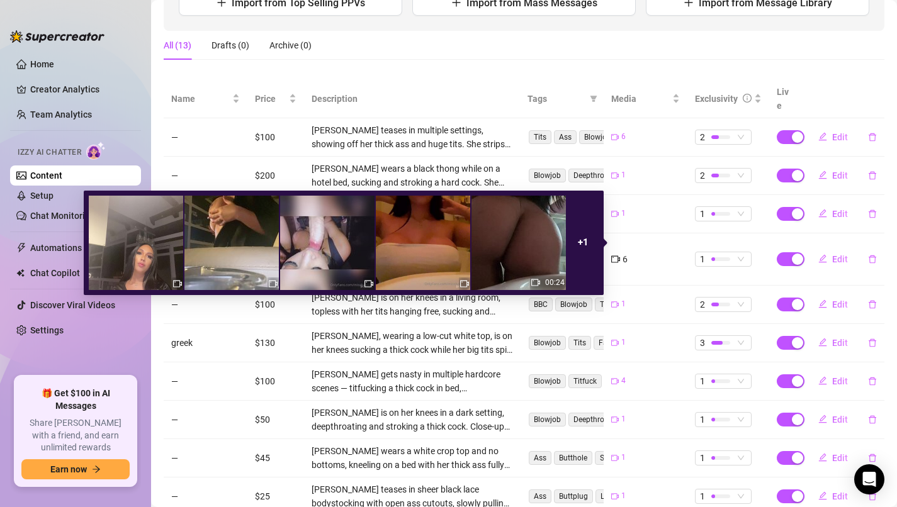
scroll to position [183, 0]
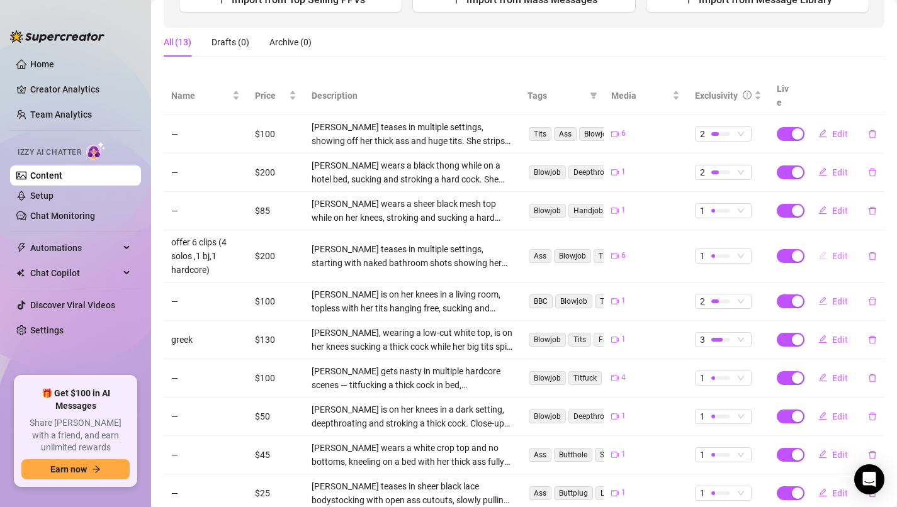
click at [837, 251] on span "Edit" at bounding box center [840, 256] width 16 height 10
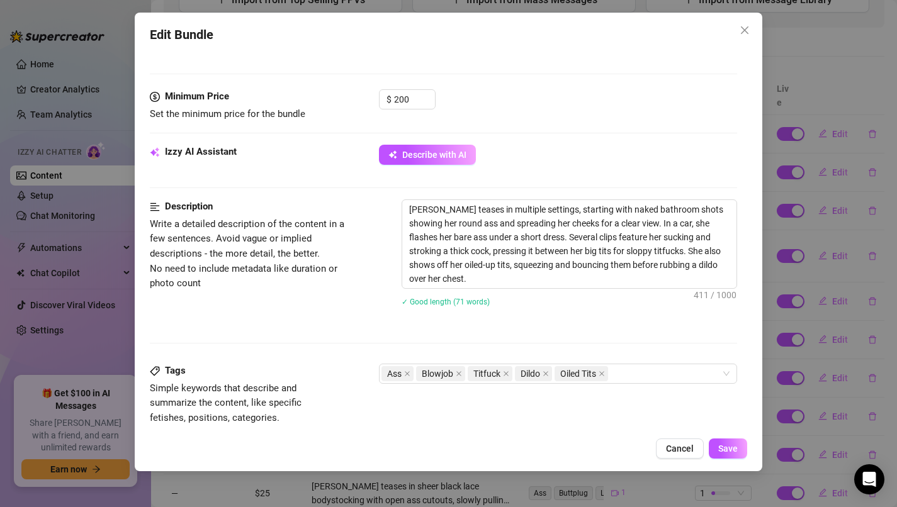
scroll to position [792, 0]
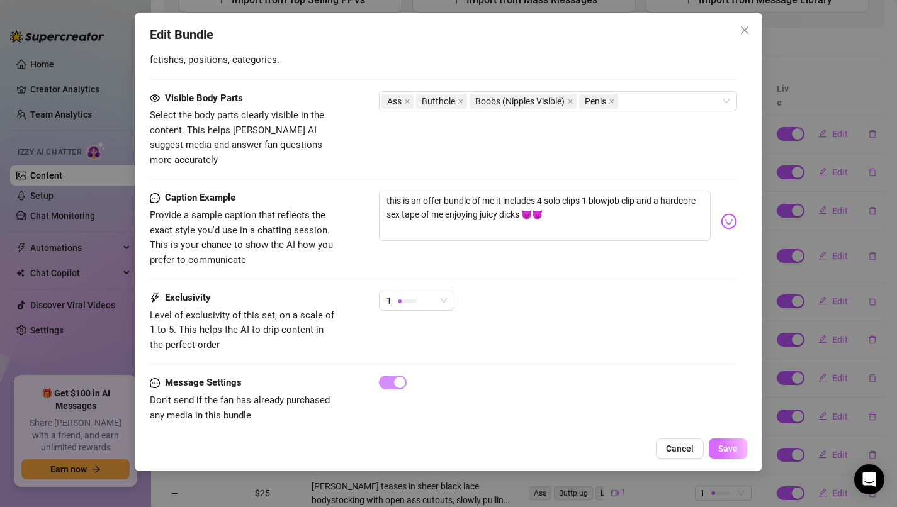
click at [727, 450] on span "Save" at bounding box center [728, 449] width 20 height 10
